Goal: Task Accomplishment & Management: Manage account settings

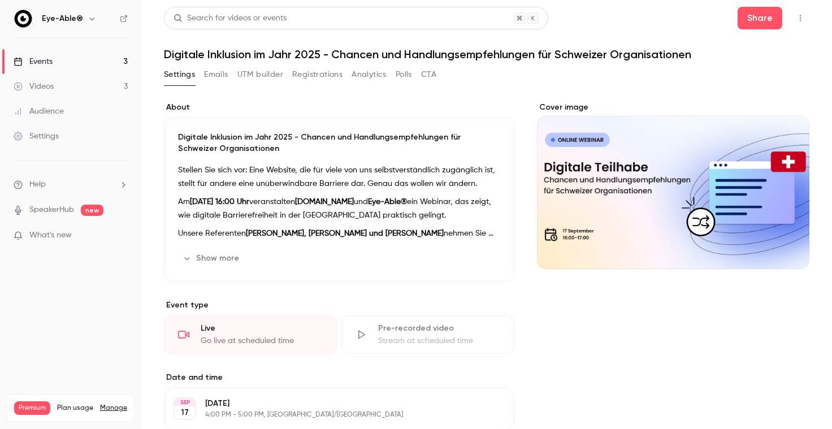
click at [80, 62] on link "Events 3" at bounding box center [70, 61] width 141 height 25
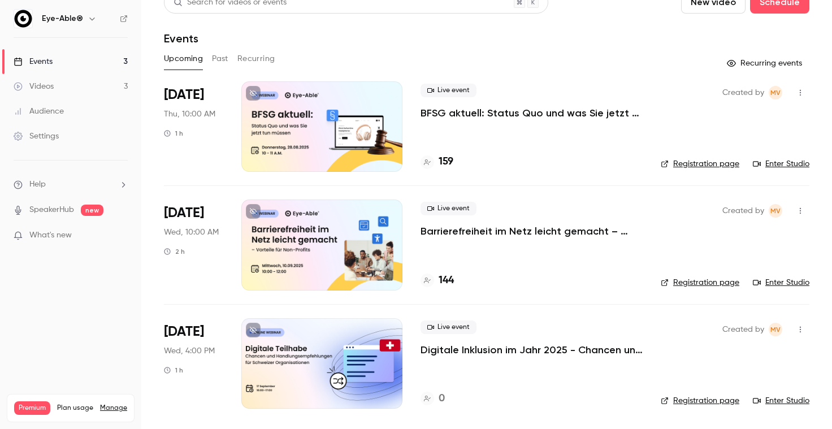
scroll to position [16, 0]
click at [445, 354] on p "Digitale Inklusion im Jahr 2025 - Chancen und Handlungsempfehlungen für Schweiz…" at bounding box center [532, 350] width 222 height 14
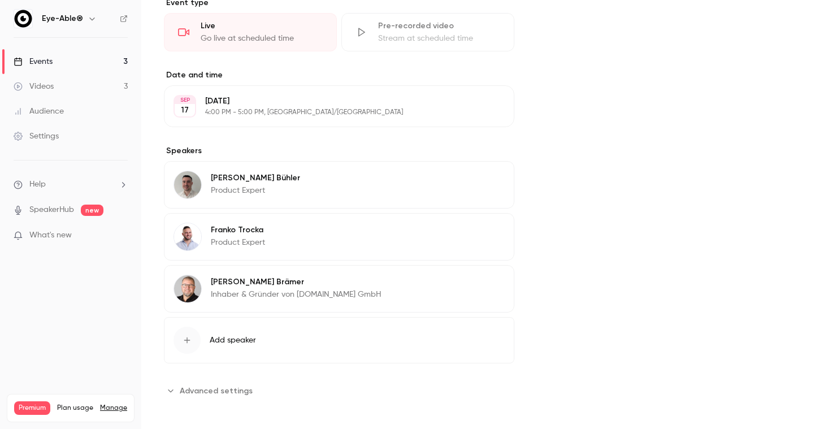
click at [302, 344] on button "Add speaker" at bounding box center [339, 340] width 350 height 46
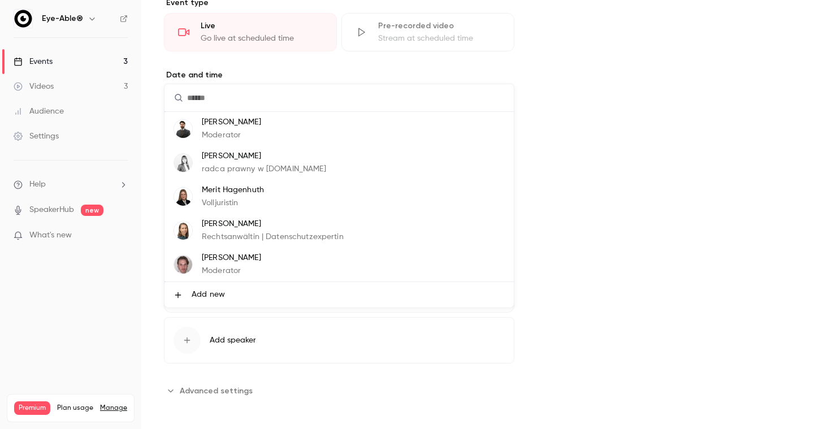
click at [320, 137] on li "[PERSON_NAME] Moderator" at bounding box center [338, 129] width 349 height 34
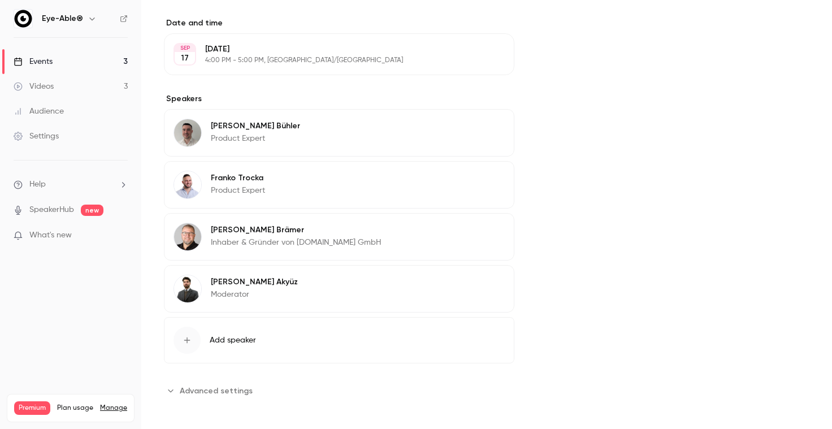
click at [226, 385] on span "Advanced settings" at bounding box center [216, 391] width 73 height 12
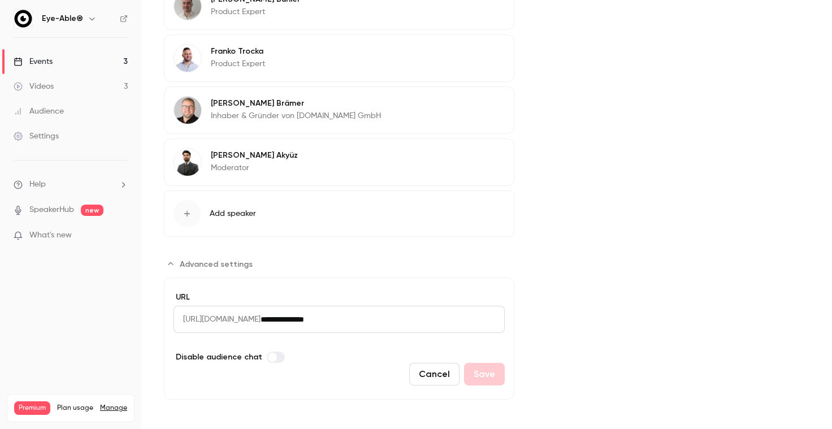
click at [384, 312] on input "**********" at bounding box center [383, 319] width 244 height 27
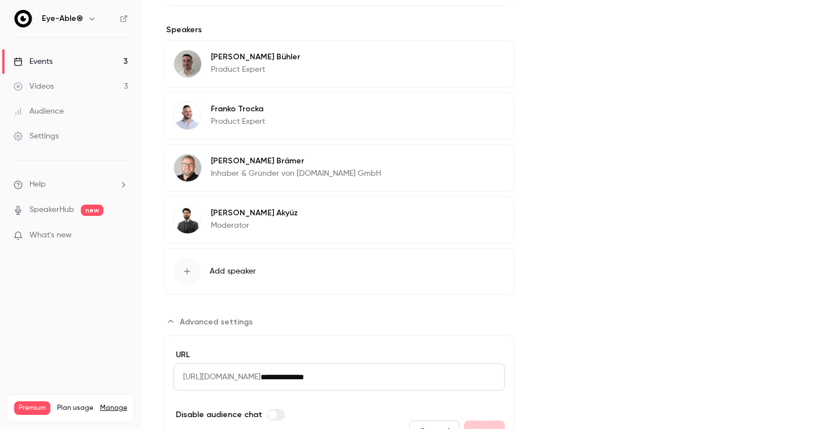
scroll to position [421, 0]
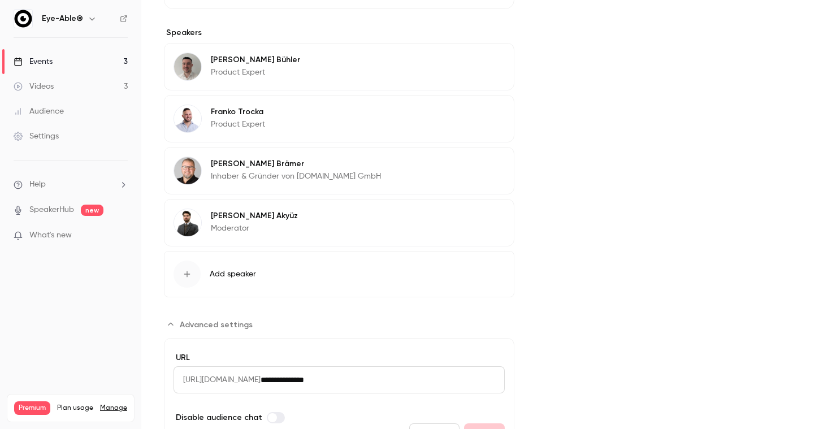
click at [115, 63] on link "Events 3" at bounding box center [70, 61] width 141 height 25
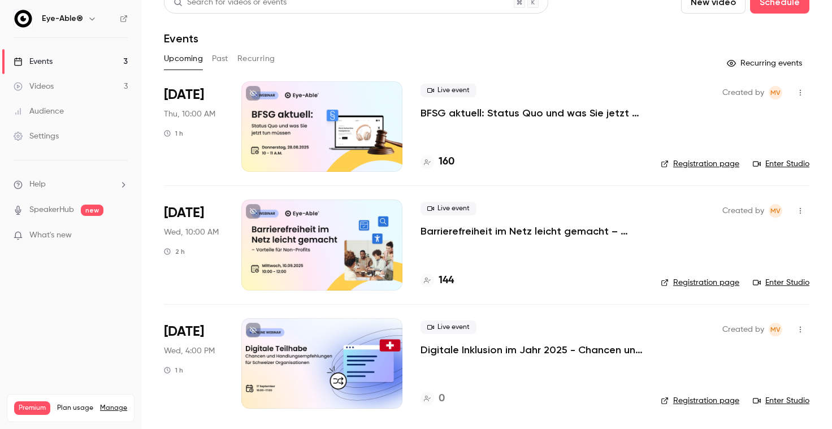
scroll to position [16, 0]
click at [454, 348] on p "Digitale Inklusion im Jahr 2025 - Chancen und Handlungsempfehlungen für Schweiz…" at bounding box center [532, 350] width 222 height 14
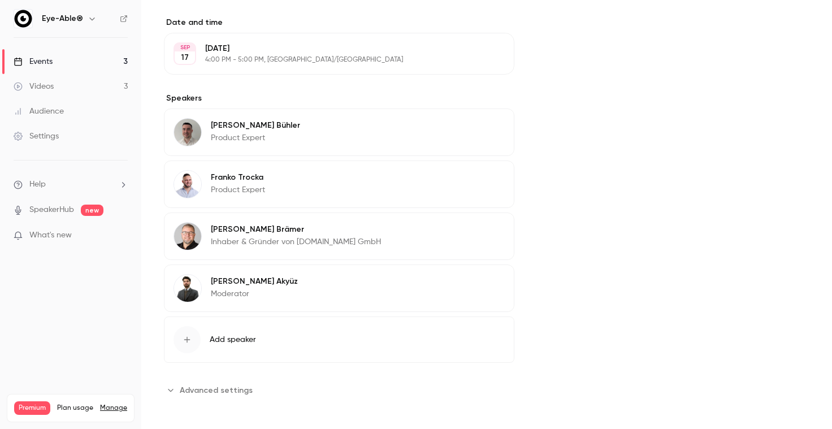
scroll to position [354, 0]
click at [85, 62] on link "Events 3" at bounding box center [70, 61] width 141 height 25
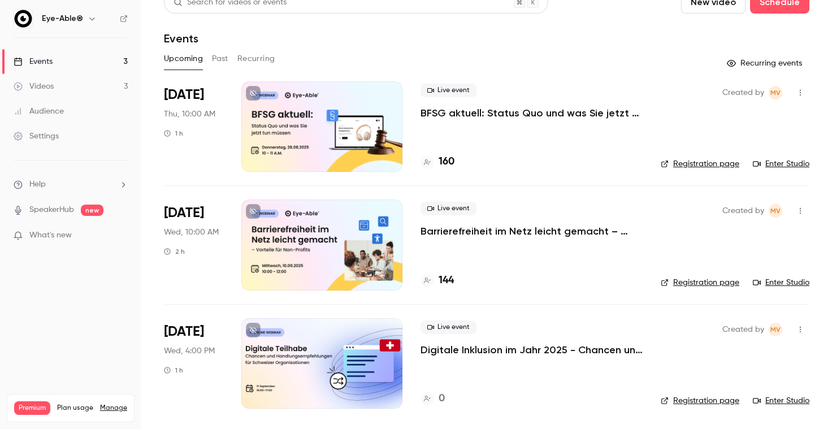
scroll to position [16, 0]
click at [495, 352] on p "Digitale Inklusion im Jahr 2025 - Chancen und Handlungsempfehlungen für Schweiz…" at bounding box center [532, 350] width 222 height 14
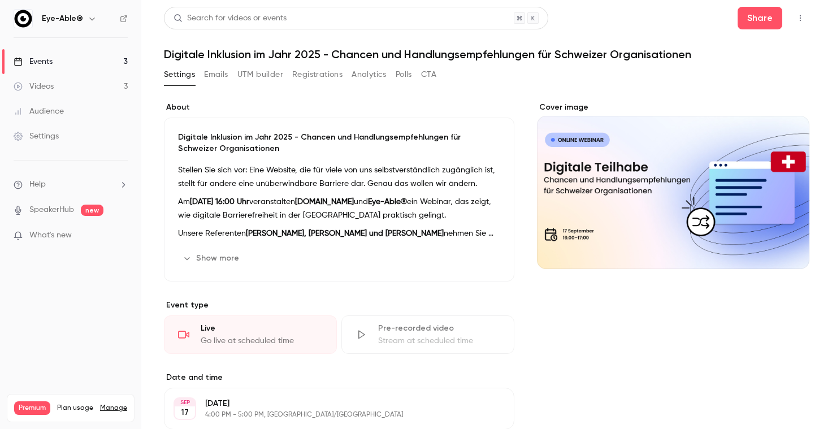
click at [226, 70] on button "Emails" at bounding box center [216, 75] width 24 height 18
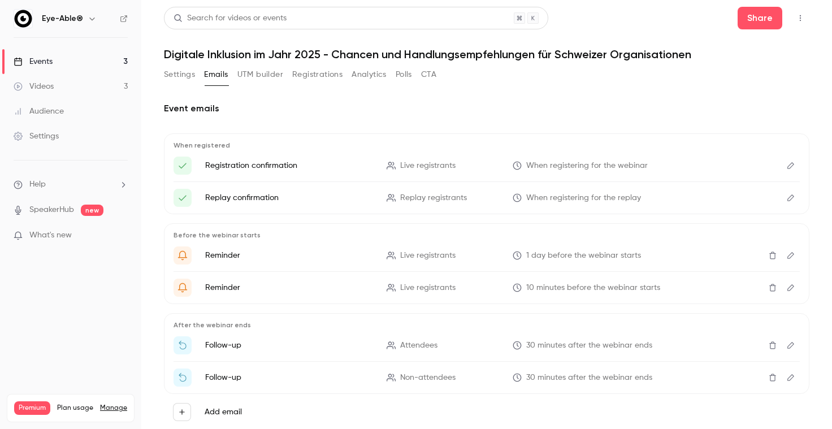
click at [193, 72] on button "Settings" at bounding box center [179, 75] width 31 height 18
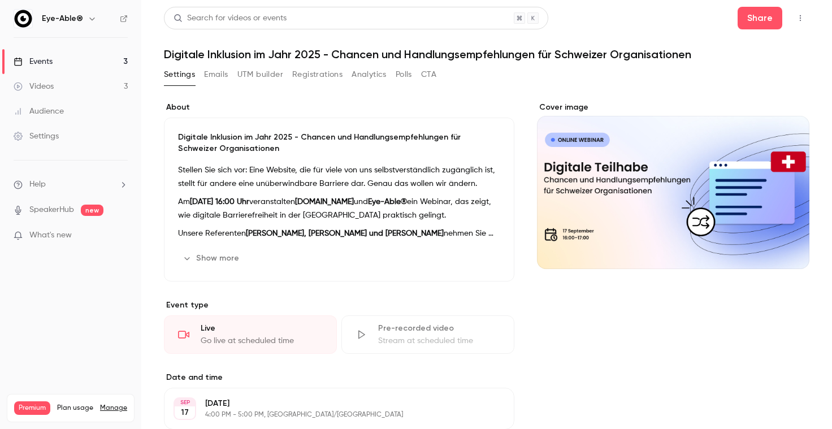
click at [99, 54] on link "Events 3" at bounding box center [70, 61] width 141 height 25
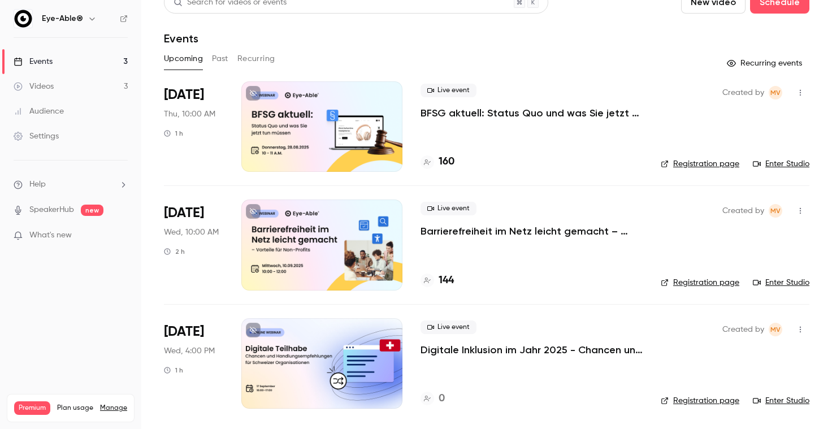
scroll to position [16, 0]
click at [491, 360] on div "Live event Digitale Inklusion im Jahr 2025 - Chancen und Handlungsempfehlungen …" at bounding box center [532, 363] width 222 height 90
click at [491, 349] on p "Digitale Inklusion im Jahr 2025 - Chancen und Handlungsempfehlungen für Schweiz…" at bounding box center [532, 350] width 222 height 14
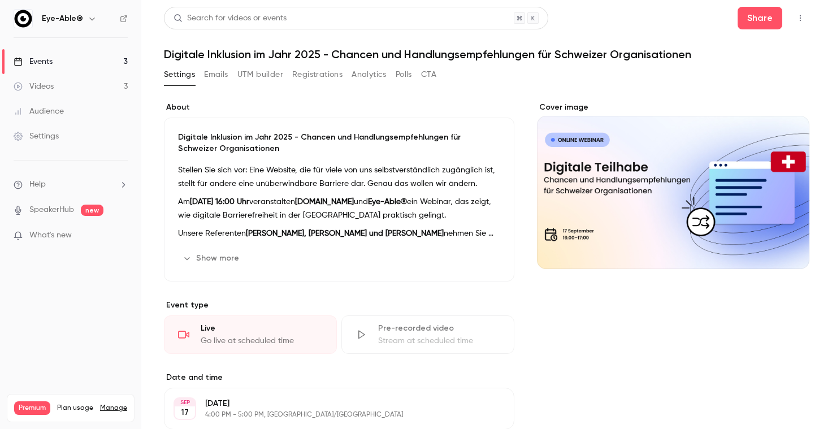
click at [578, 350] on div "Cover image" at bounding box center [673, 428] width 272 height 652
